Goal: Find contact information: Find contact information

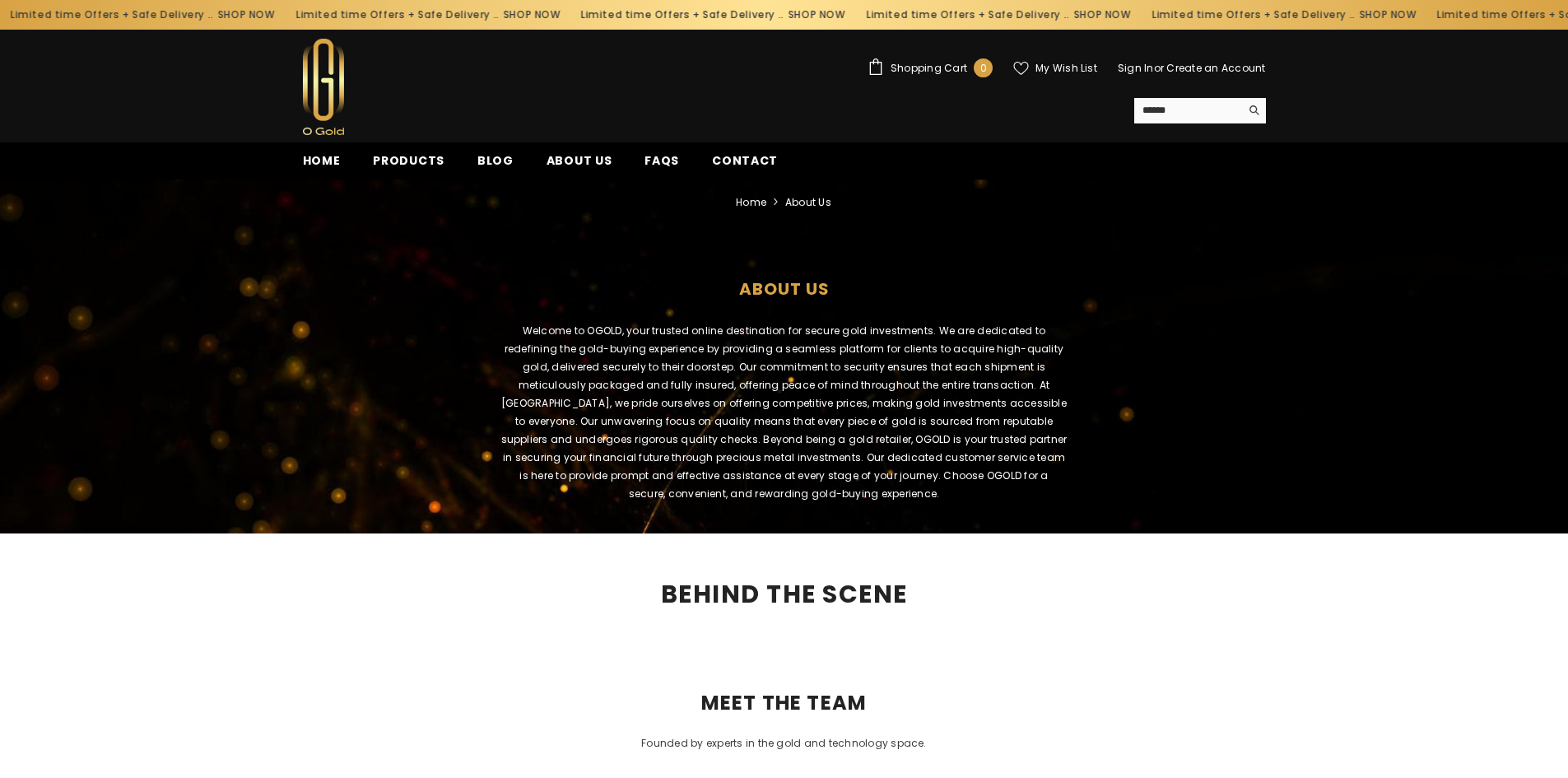
scroll to position [774, 0]
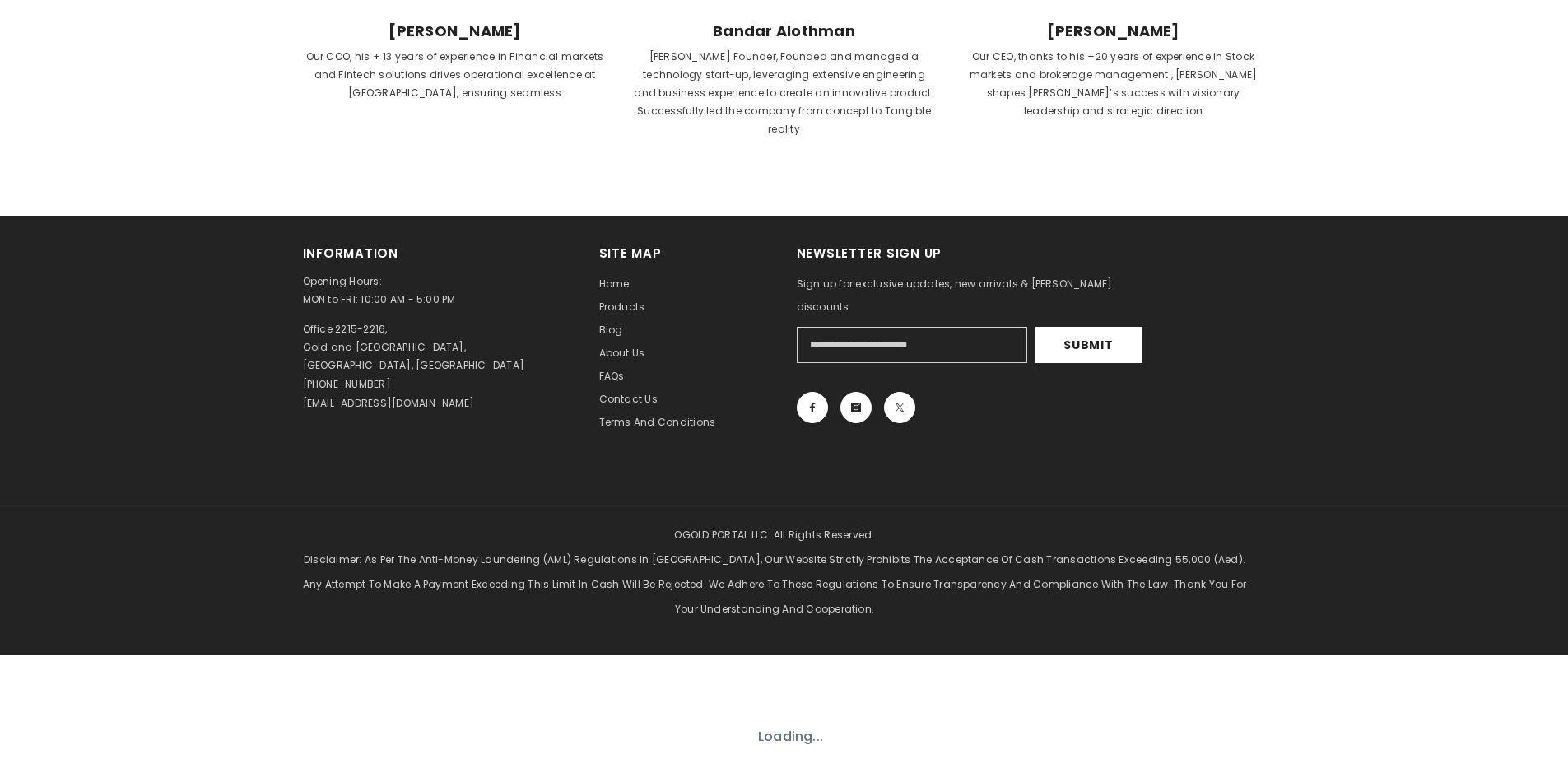
click at [362, 394] on p "[EMAIL_ADDRESS][DOMAIN_NAME]" at bounding box center [389, 402] width 172 height 18
click at [355, 322] on p "Office 2215-2216, Gold and Diamond Park, Dubai, United Arab Emirates" at bounding box center [414, 347] width 222 height 55
click at [350, 272] on p "Opening Hours: MON to FRI: 10:00 AM - 5:00 PM" at bounding box center [439, 290] width 272 height 36
drag, startPoint x: 409, startPoint y: 279, endPoint x: 360, endPoint y: 285, distance: 49.4
click at [349, 283] on p "Opening Hours: MON to FRI: 10:00 AM - 5:00 PM" at bounding box center [439, 290] width 272 height 36
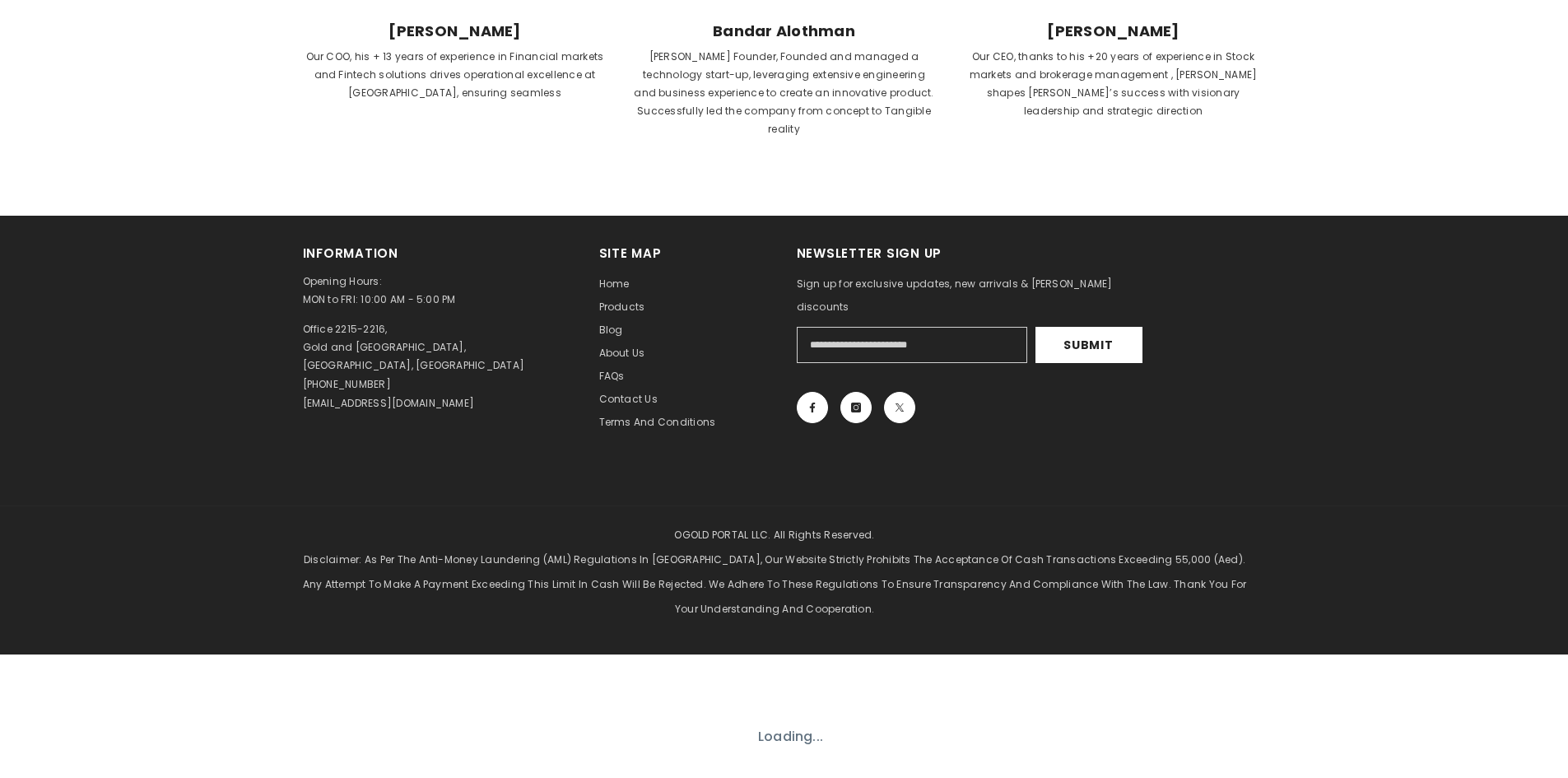
click at [343, 280] on p "Opening Hours: MON to FRI: 10:00 AM - 5:00 PM" at bounding box center [439, 290] width 272 height 36
click at [343, 275] on p "Opening Hours: MON to FRI: 10:00 AM - 5:00 PM" at bounding box center [439, 290] width 272 height 36
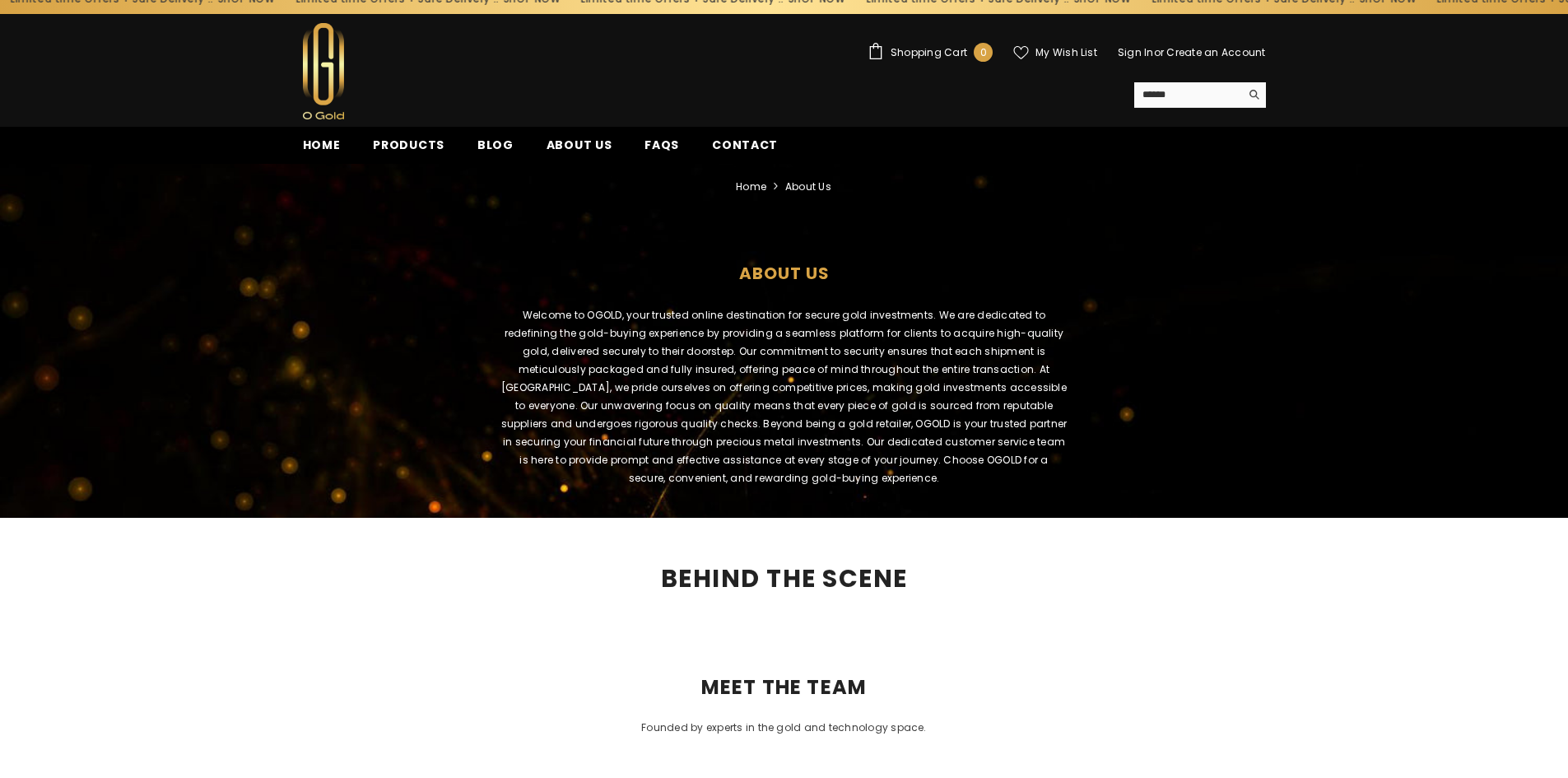
scroll to position [0, 0]
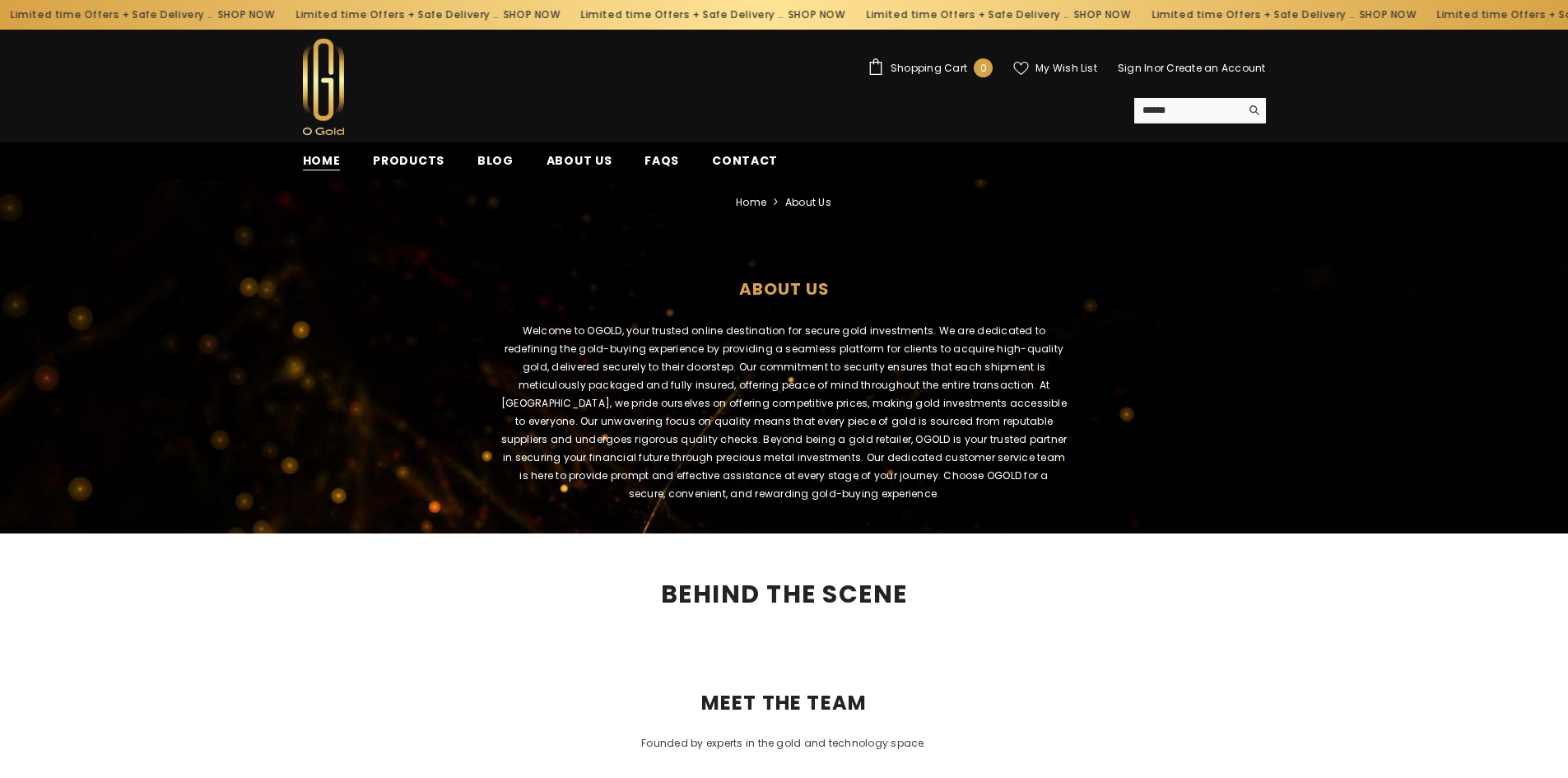
click at [324, 158] on span "Home" at bounding box center [322, 161] width 38 height 17
